Goal: Information Seeking & Learning: Learn about a topic

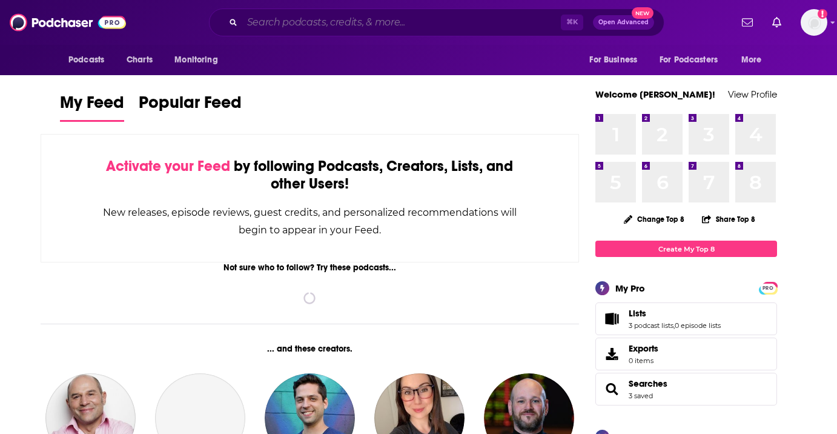
click at [397, 28] on input "Search podcasts, credits, & more..." at bounding box center [401, 22] width 319 height 19
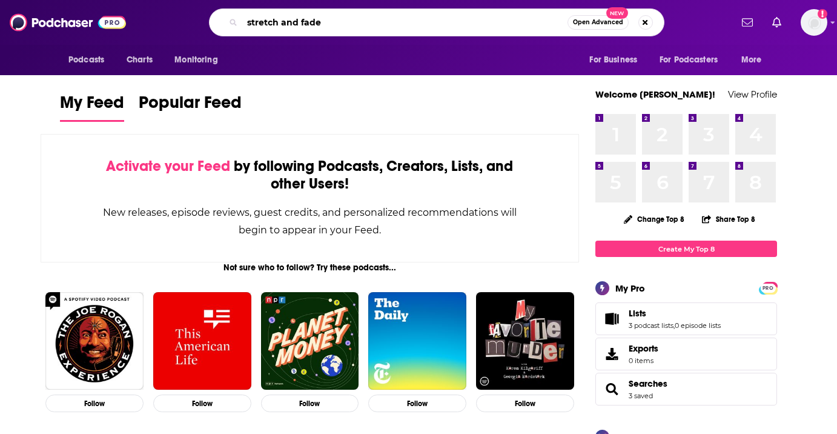
type input "stretch and fade"
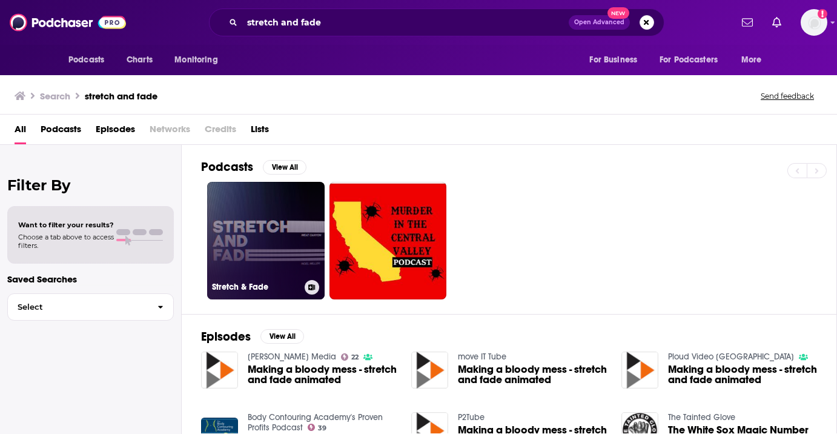
click at [280, 195] on link "Stretch & Fade" at bounding box center [266, 241] width 118 height 118
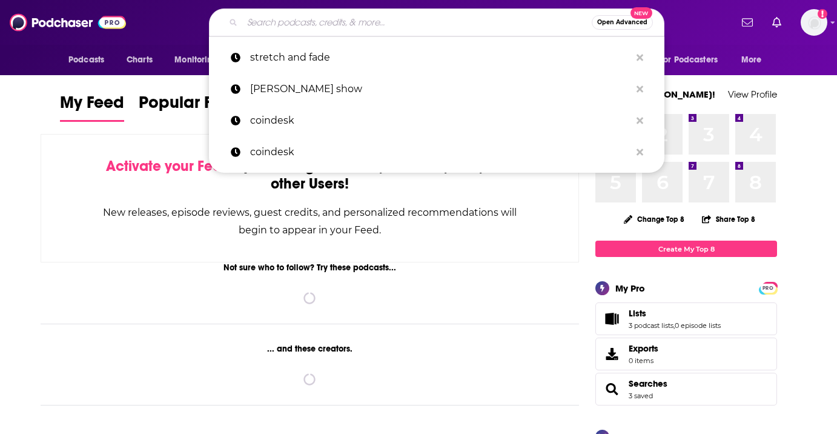
click at [278, 18] on input "Search podcasts, credits, & more..." at bounding box center [417, 22] width 350 height 19
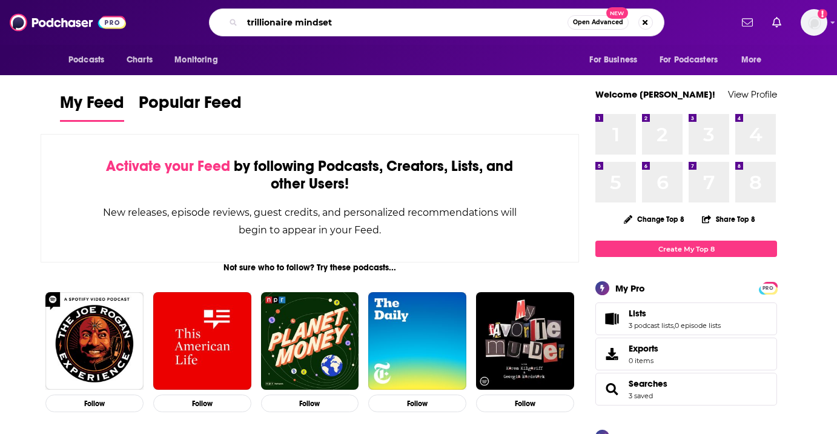
type input "trillionaire mindset"
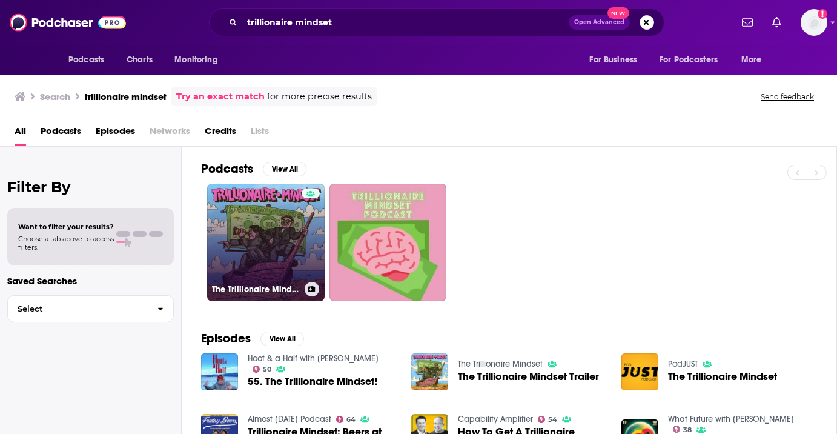
click at [251, 237] on link "The Trillionaire Mindset" at bounding box center [266, 243] width 118 height 118
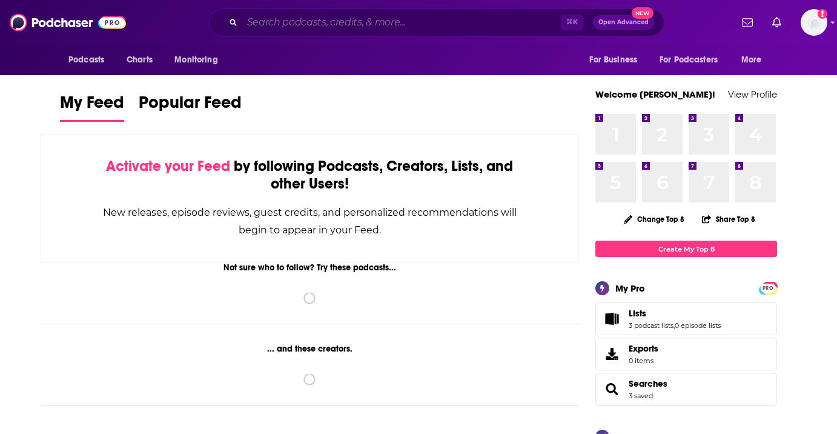
click at [310, 30] on input "Search podcasts, credits, & more..." at bounding box center [401, 22] width 319 height 19
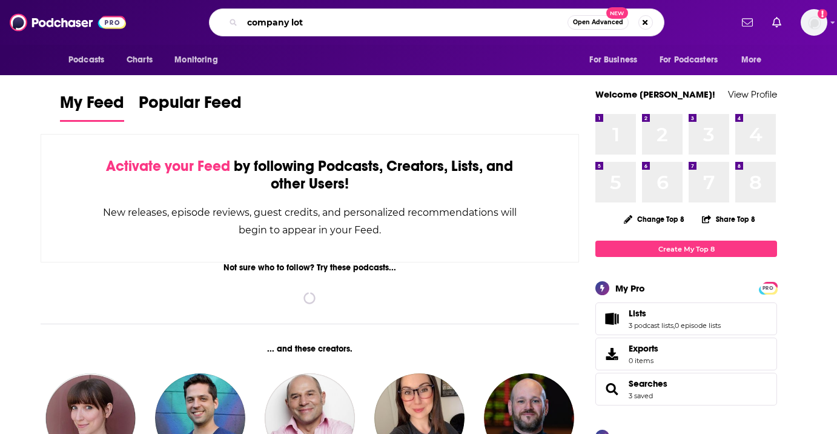
type input "company lot"
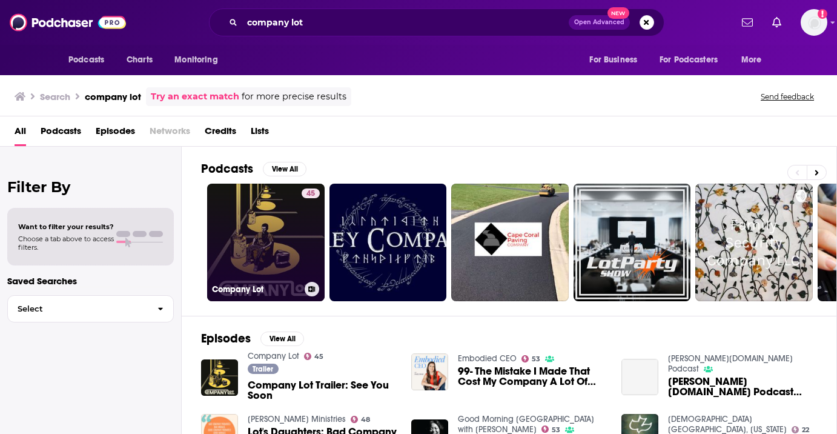
click at [263, 215] on link "45 Company Lot" at bounding box center [266, 243] width 118 height 118
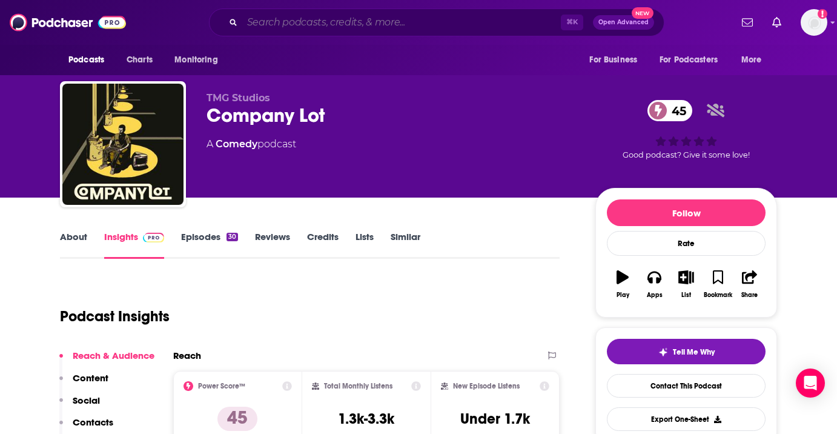
click at [331, 23] on input "Search podcasts, credits, & more..." at bounding box center [401, 22] width 319 height 19
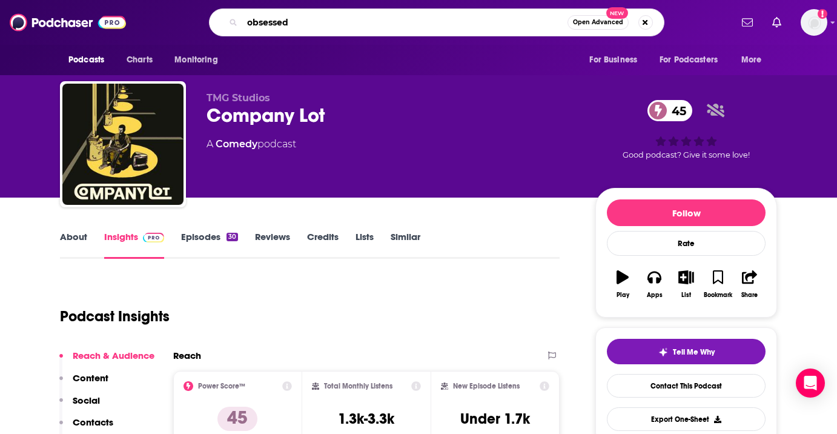
type input "obsessed"
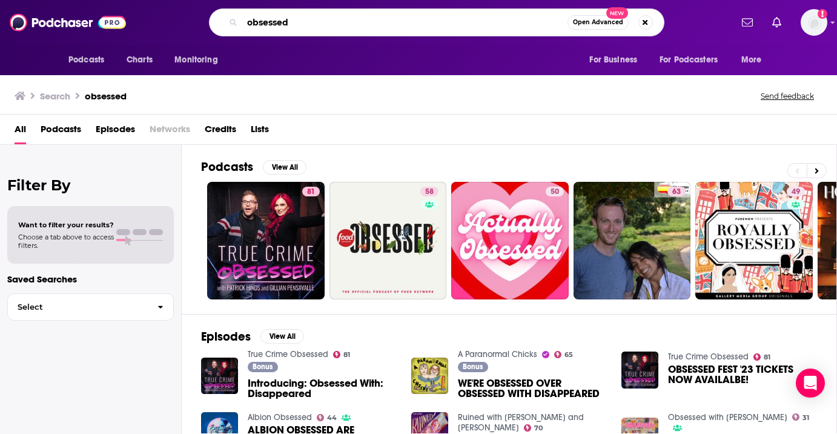
click at [342, 21] on input "obsessed" at bounding box center [404, 22] width 325 height 19
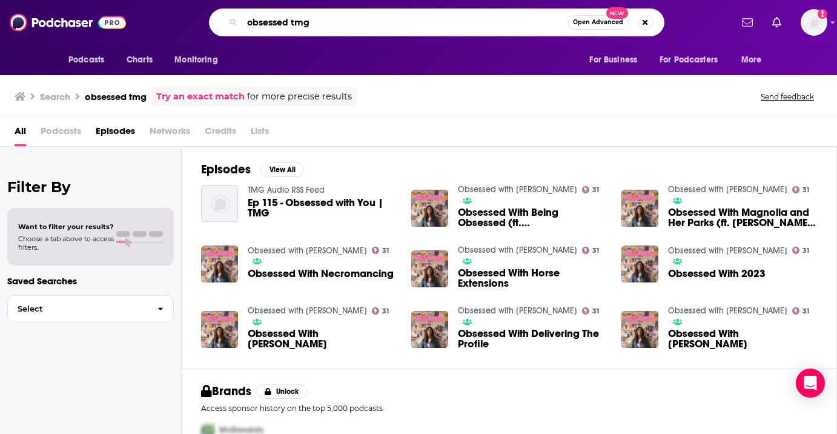
drag, startPoint x: 318, startPoint y: 20, endPoint x: 291, endPoint y: 19, distance: 27.3
click at [291, 19] on input "obsessed tmg" at bounding box center [404, 22] width 325 height 19
type input "obsessed with [PERSON_NAME]"
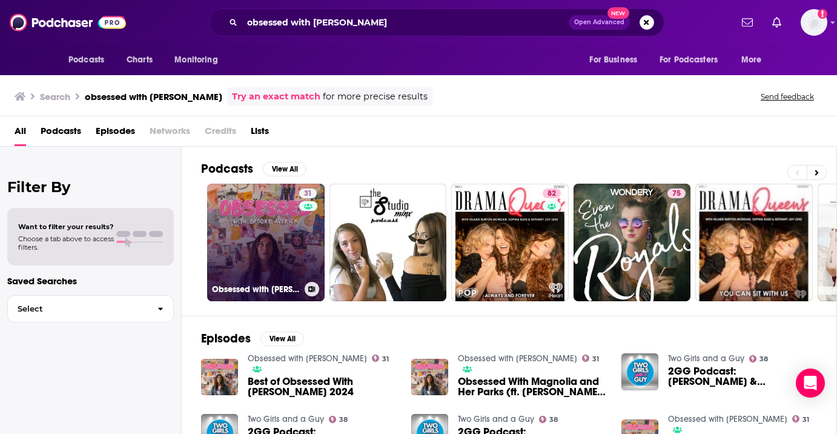
click at [271, 235] on link "31 Obsessed with [PERSON_NAME]" at bounding box center [266, 243] width 118 height 118
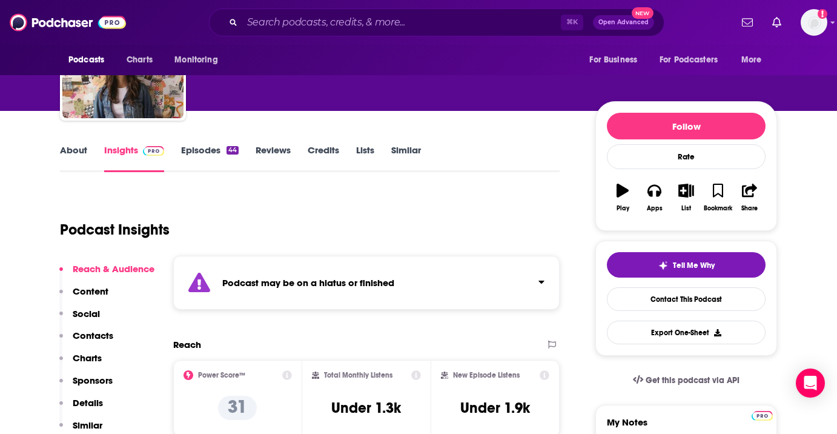
scroll to position [39, 0]
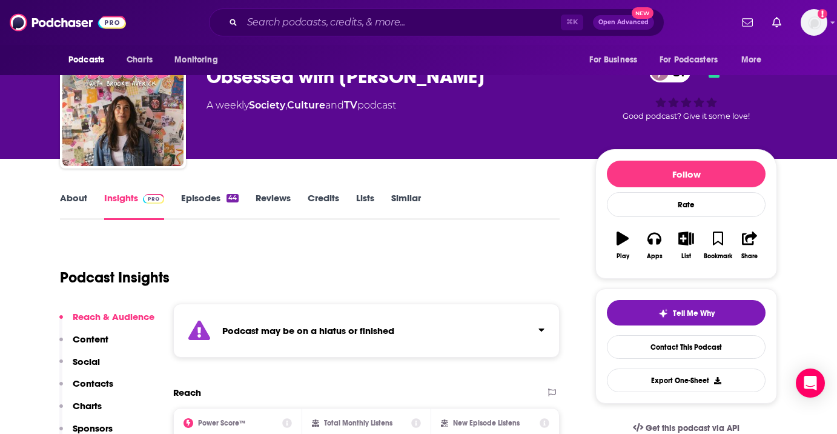
click at [205, 205] on link "Episodes 44" at bounding box center [210, 206] width 58 height 28
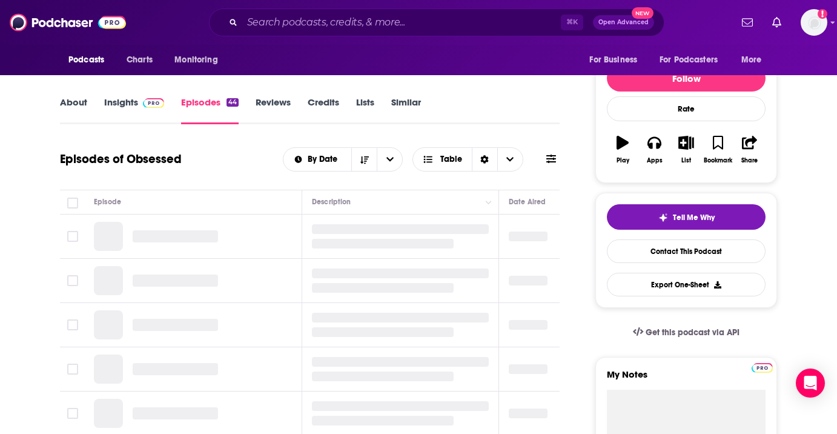
scroll to position [160, 0]
